Goal: Task Accomplishment & Management: Manage account settings

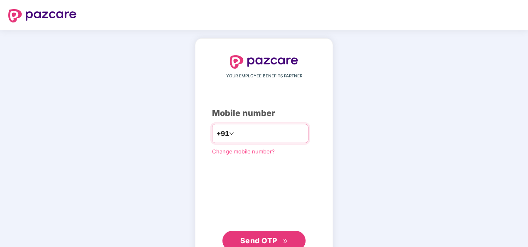
click at [263, 131] on input "number" at bounding box center [270, 133] width 68 height 13
drag, startPoint x: 231, startPoint y: 131, endPoint x: 237, endPoint y: 149, distance: 19.2
click at [236, 131] on input "**********" at bounding box center [270, 133] width 68 height 13
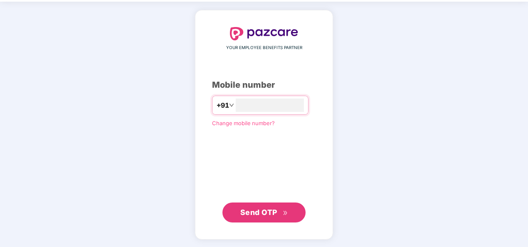
type input "**********"
click at [265, 216] on span "Send OTP" at bounding box center [264, 212] width 48 height 12
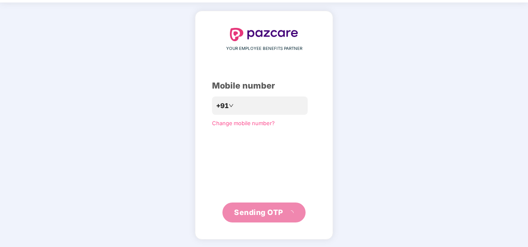
scroll to position [24, 0]
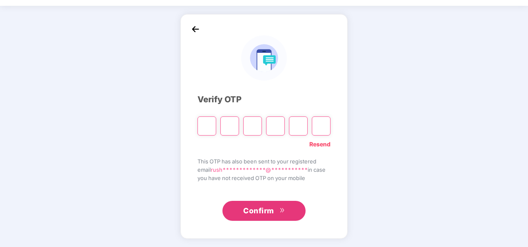
type input "*"
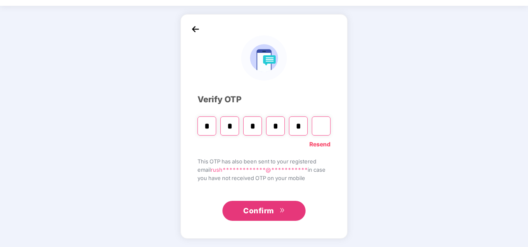
type input "*"
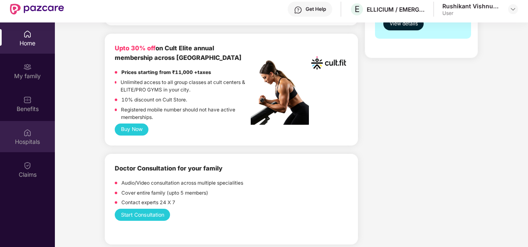
scroll to position [374, 0]
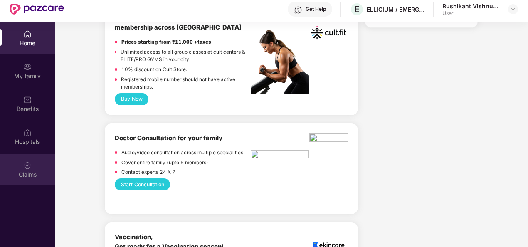
click at [29, 165] on img at bounding box center [27, 165] width 8 height 8
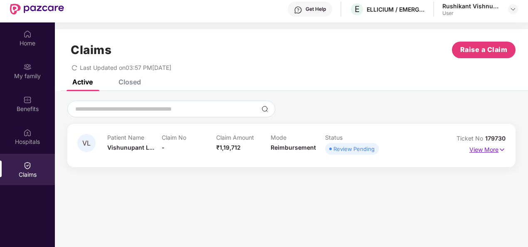
click at [503, 150] on img at bounding box center [501, 149] width 7 height 9
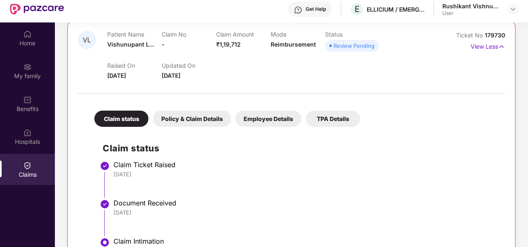
scroll to position [112, 0]
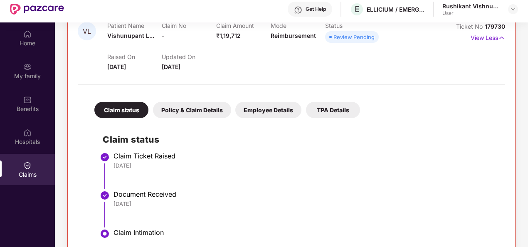
click at [191, 111] on div "Policy & Claim Details" at bounding box center [192, 110] width 78 height 16
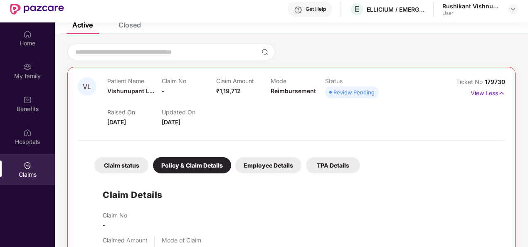
scroll to position [0, 0]
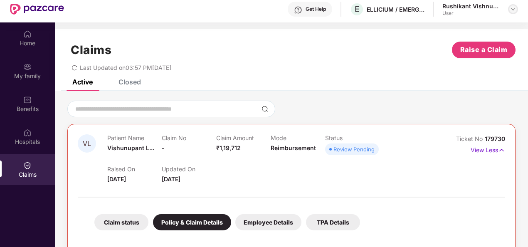
click at [511, 9] on img at bounding box center [512, 9] width 7 height 7
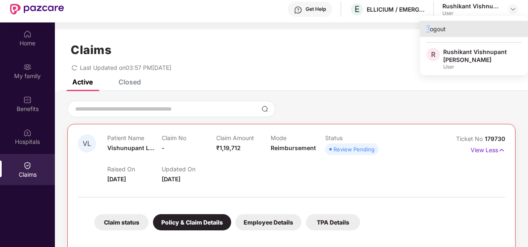
click at [428, 26] on div "Logout" at bounding box center [474, 29] width 108 height 16
